Goal: Check status: Check status

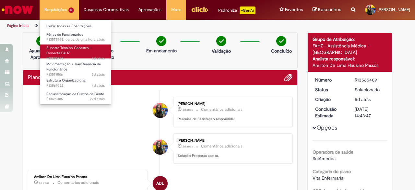
click at [84, 51] on link "Suporte Técnico Cadastro - Conecta FAHZ 3d atrás 3 dias atrás R13572895" at bounding box center [75, 51] width 71 height 14
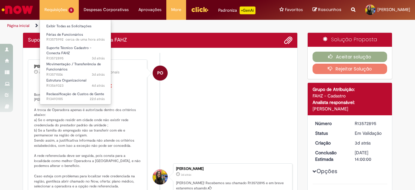
click at [80, 75] on li "Estrutura Organizacional 4d atrás 4 dias atrás R13569323" at bounding box center [75, 82] width 71 height 15
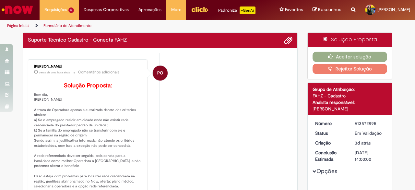
click at [180, 116] on li "PO [PERSON_NAME] cerca de uma hora atrás cerca de uma hora atrás Comentários ad…" at bounding box center [160, 131] width 265 height 145
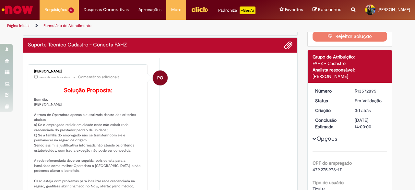
scroll to position [69, 0]
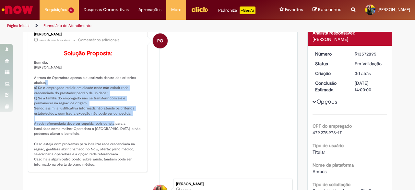
drag, startPoint x: 53, startPoint y: 93, endPoint x: 115, endPoint y: 139, distance: 77.1
click at [114, 136] on p "Solução Proposta: Bom dia, Gabriella, A troca de Operadora apenas é autorizada …" at bounding box center [88, 108] width 108 height 117
click at [115, 140] on p "Solução Proposta: Bom dia, Gabriella, A troca de Operadora apenas é autorizada …" at bounding box center [88, 108] width 108 height 117
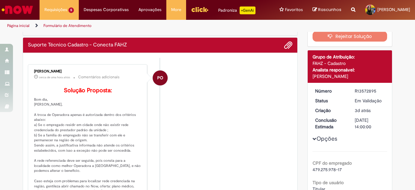
scroll to position [0, 0]
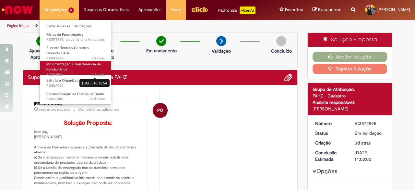
click at [99, 69] on link "Movimentação / Transferência de Funcionários 3d atrás 3 dias atrás [DATE] 16:15…" at bounding box center [75, 68] width 71 height 14
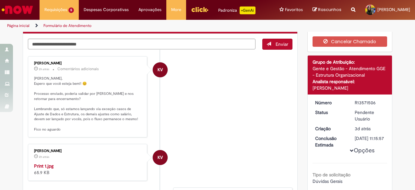
scroll to position [65, 0]
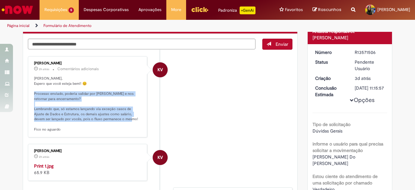
drag, startPoint x: 32, startPoint y: 93, endPoint x: 90, endPoint y: 125, distance: 65.8
click at [90, 125] on p "[PERSON_NAME], Espero que você esteja bem!! 😊 Processo enviado, poderia validar…" at bounding box center [88, 104] width 108 height 56
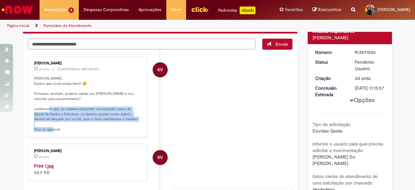
drag, startPoint x: 54, startPoint y: 109, endPoint x: 123, endPoint y: 127, distance: 71.2
click at [123, 127] on p "[PERSON_NAME], Espero que você esteja bem!! 😊 Processo enviado, poderia validar…" at bounding box center [88, 104] width 108 height 56
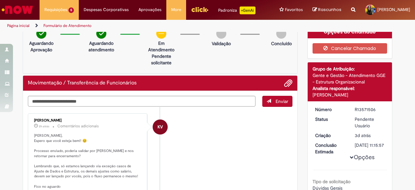
scroll to position [0, 0]
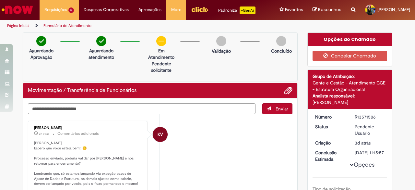
click at [117, 110] on textarea "Digite sua mensagem aqui..." at bounding box center [142, 108] width 228 height 11
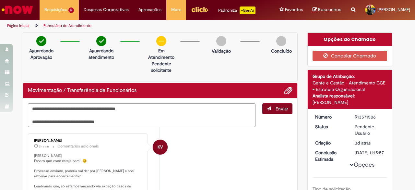
type textarea "**********"
click at [288, 107] on button "Enviar" at bounding box center [277, 108] width 30 height 11
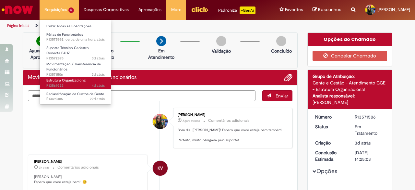
click at [75, 85] on span "4d atrás 4 dias atrás R13569323" at bounding box center [75, 85] width 58 height 5
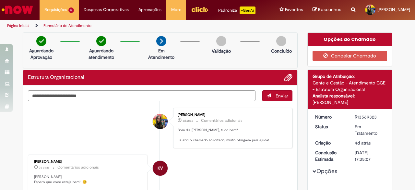
click at [374, 115] on div "R13569323" at bounding box center [370, 117] width 30 height 6
drag, startPoint x: 374, startPoint y: 115, endPoint x: 314, endPoint y: 113, distance: 59.4
click at [314, 114] on dl "Número R13569323 Status Em Tratamento Criação 4d atrás 4 dias atrás Conclusão E…" at bounding box center [350, 114] width 80 height 0
copy dl "Número R13569323"
click at [192, 138] on p "Bom dia [PERSON_NAME], tudo bem? Já abri o chamado solicitado, muito obrigada p…" at bounding box center [232, 135] width 108 height 15
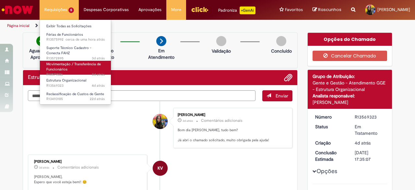
click at [91, 61] on link "Movimentação / Transferência de Funcionários 3d atrás 3 dias atrás R13571506" at bounding box center [75, 68] width 71 height 14
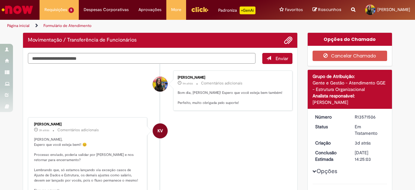
click at [357, 118] on div "R13571506" at bounding box center [370, 117] width 30 height 6
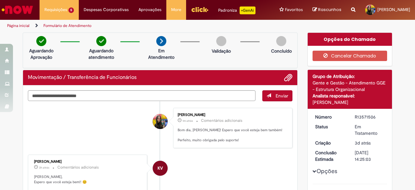
copy div "R13571506"
